Goal: Navigation & Orientation: Find specific page/section

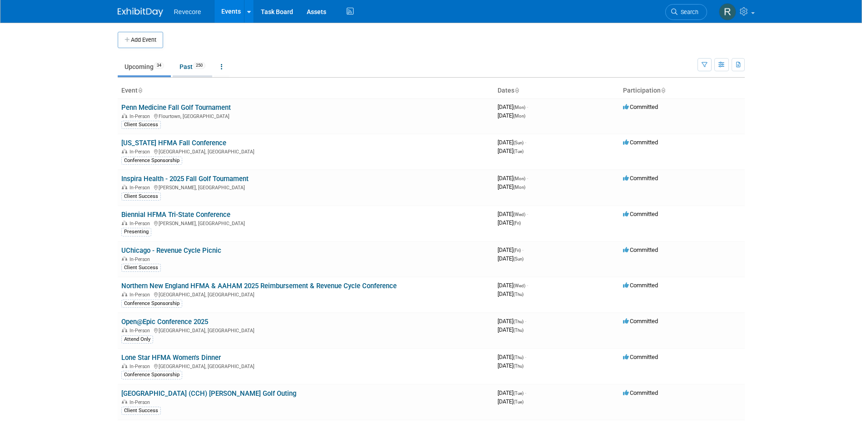
click at [190, 67] on link "Past 250" at bounding box center [193, 66] width 40 height 17
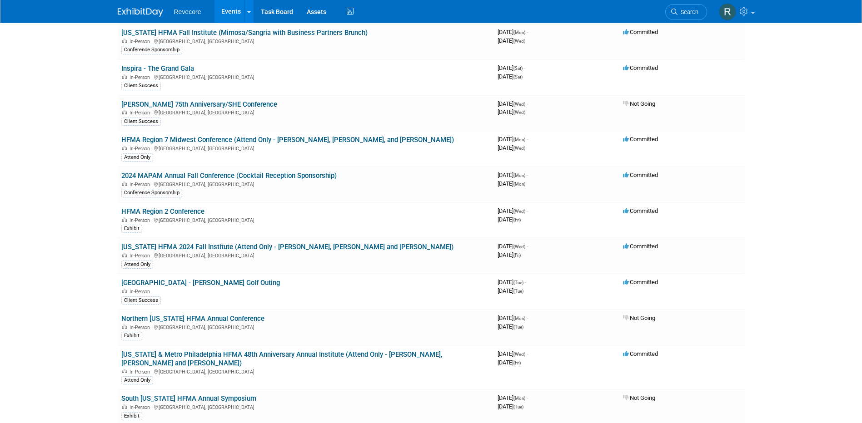
scroll to position [5127, 0]
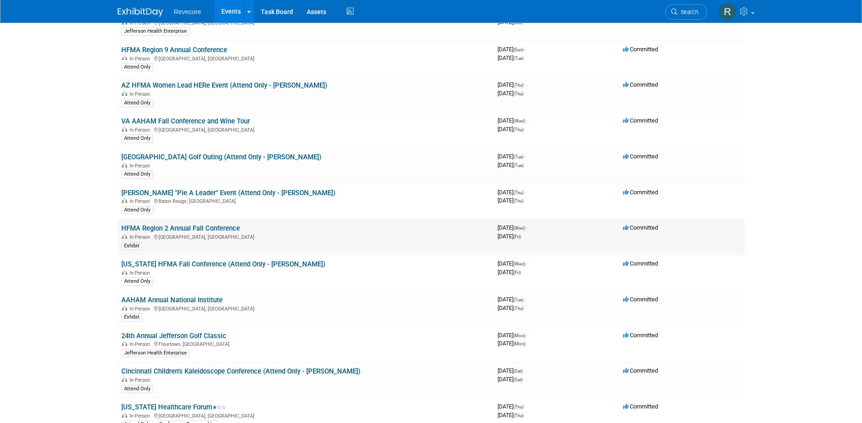
click at [199, 224] on link "HFMA Region 2 Annual Fall Conference" at bounding box center [180, 228] width 119 height 8
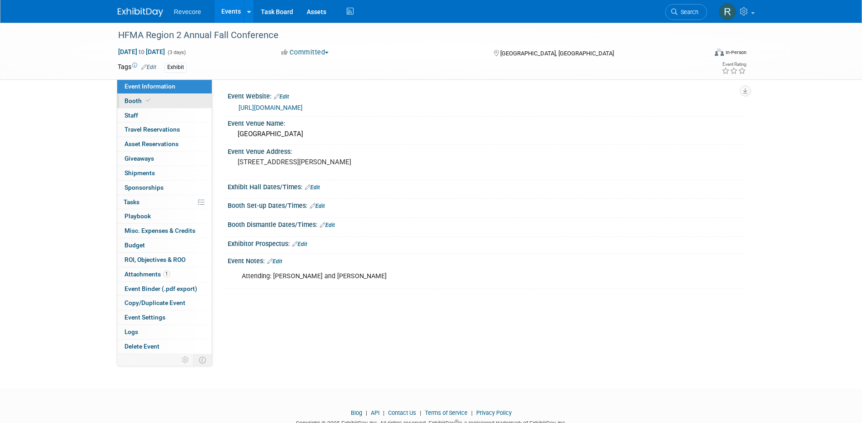
click at [162, 104] on link "Booth" at bounding box center [164, 101] width 95 height 14
